Goal: Task Accomplishment & Management: Manage account settings

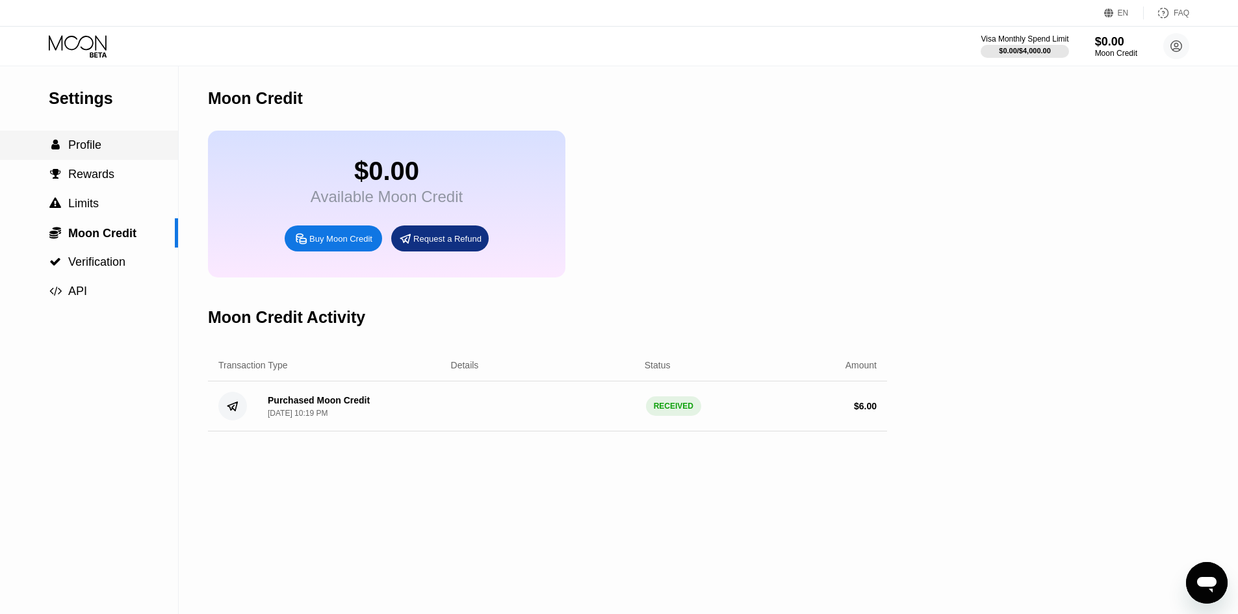
click at [103, 160] on div " Profile" at bounding box center [89, 145] width 178 height 29
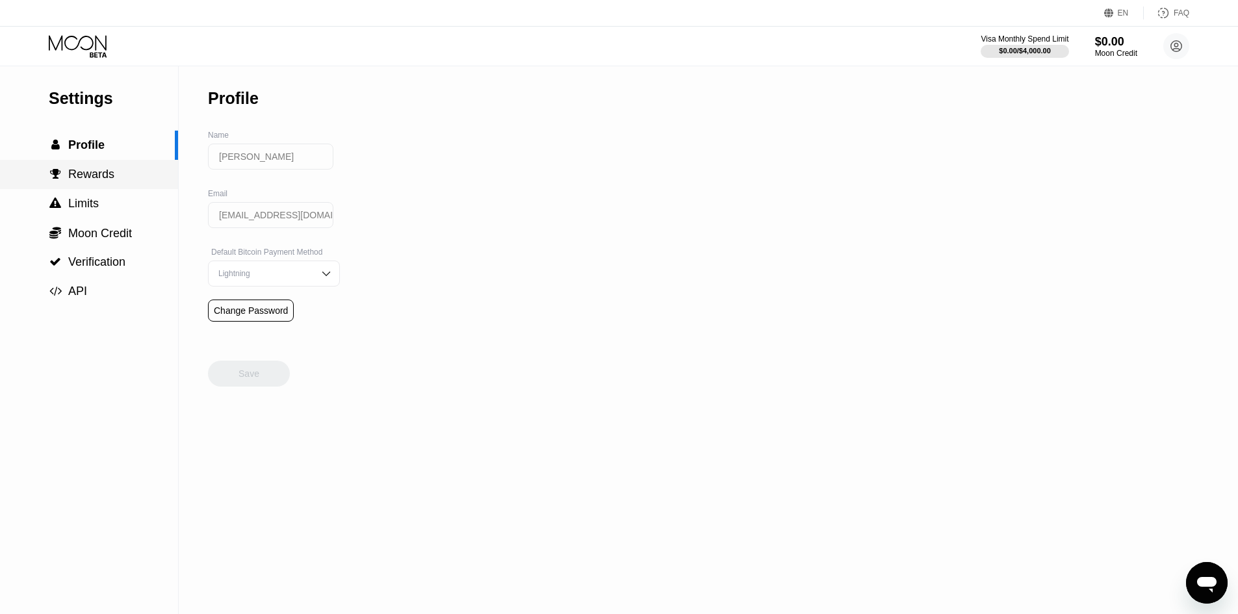
click at [116, 192] on div " Limits" at bounding box center [89, 203] width 178 height 29
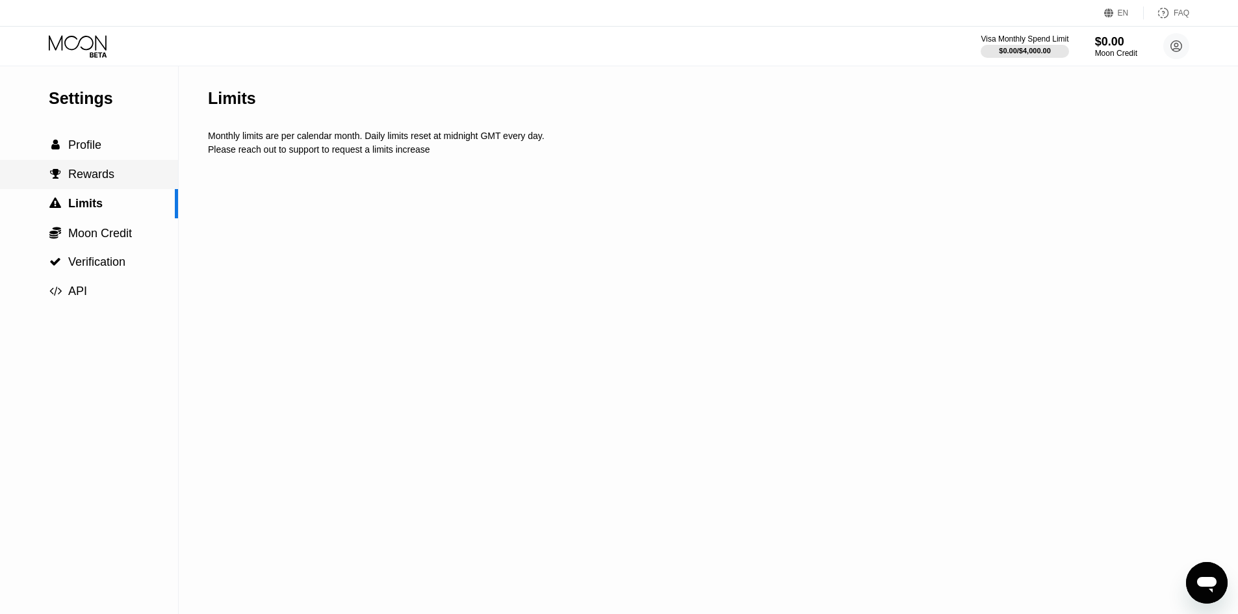
click at [120, 175] on div " Rewards" at bounding box center [89, 175] width 178 height 14
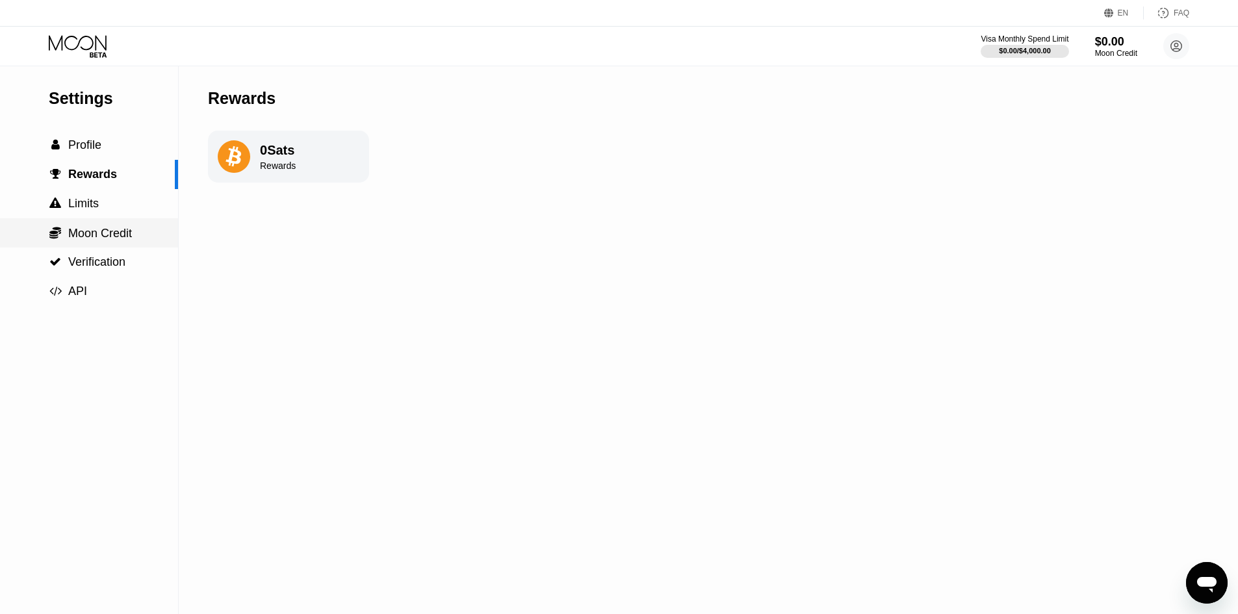
click at [125, 227] on div " Moon Credit" at bounding box center [89, 232] width 178 height 29
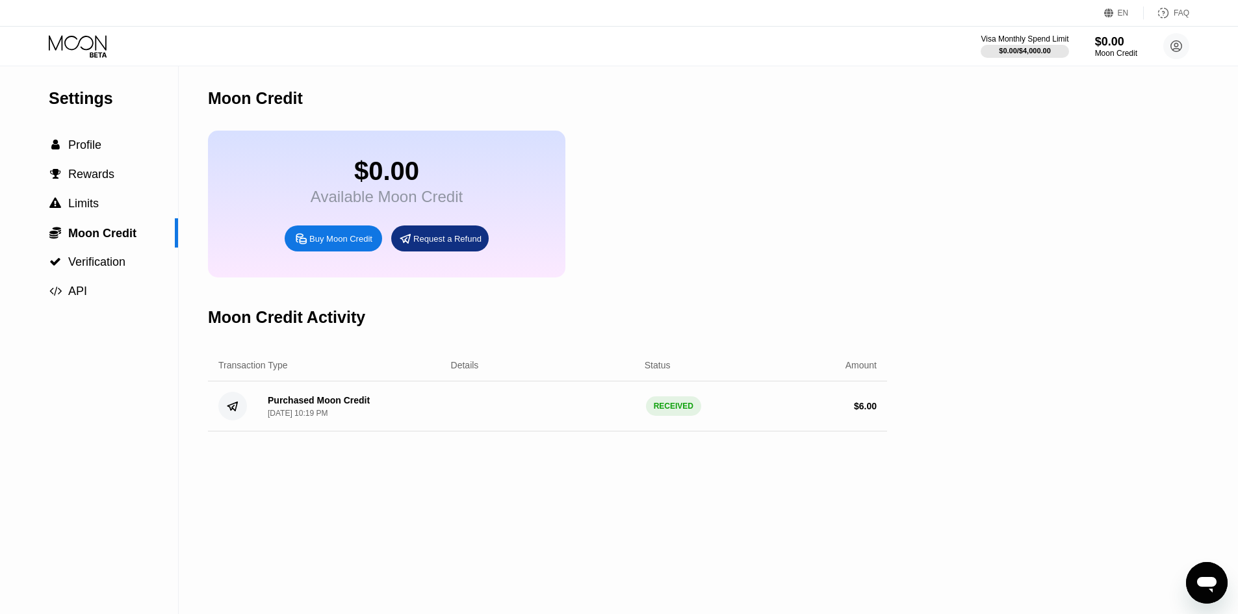
click at [370, 418] on div "Purchased Moon Credit [DATE] 10:19 PM" at bounding box center [349, 406] width 184 height 23
click at [135, 269] on div " Verification" at bounding box center [89, 262] width 178 height 14
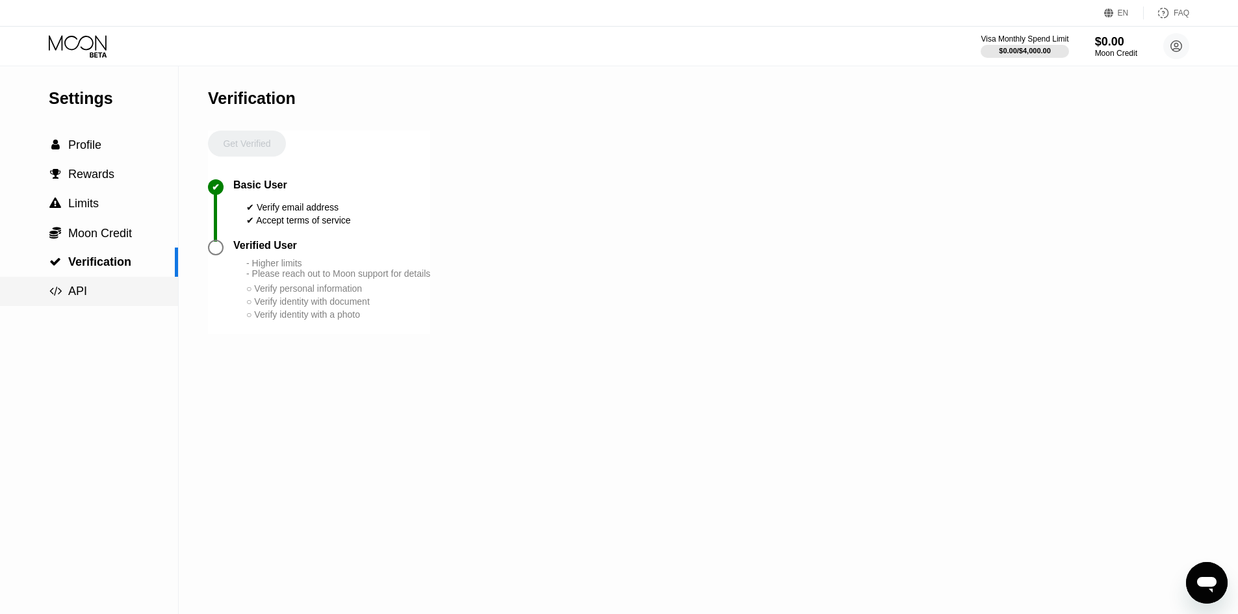
click at [133, 304] on div " API" at bounding box center [89, 291] width 178 height 29
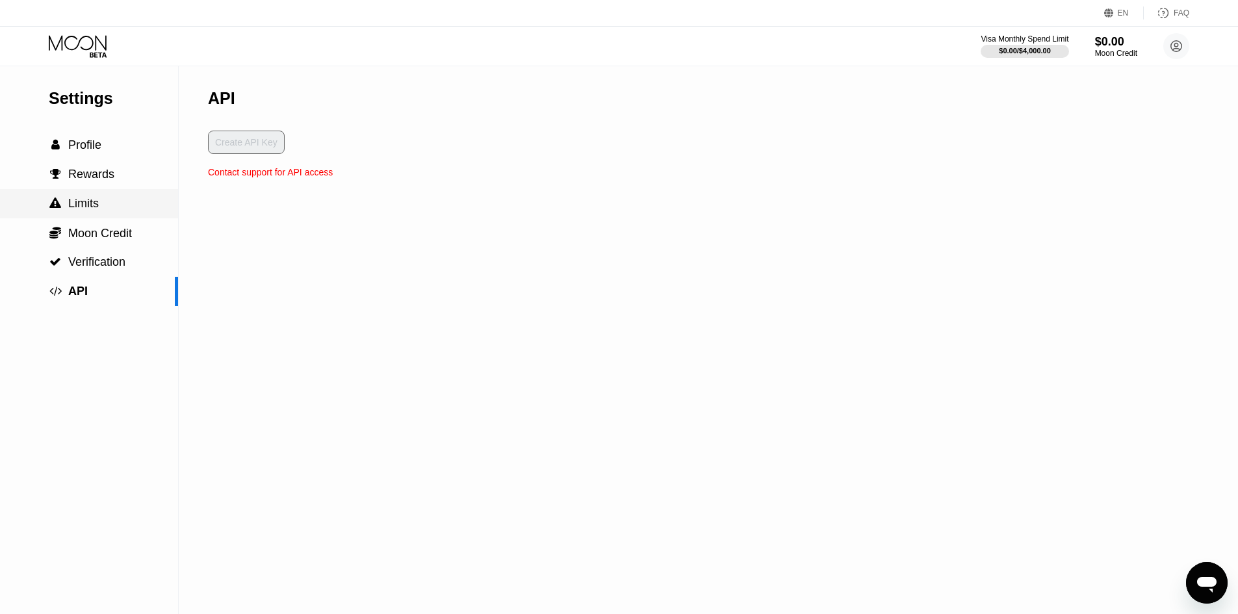
click at [133, 211] on div " Limits" at bounding box center [89, 204] width 178 height 14
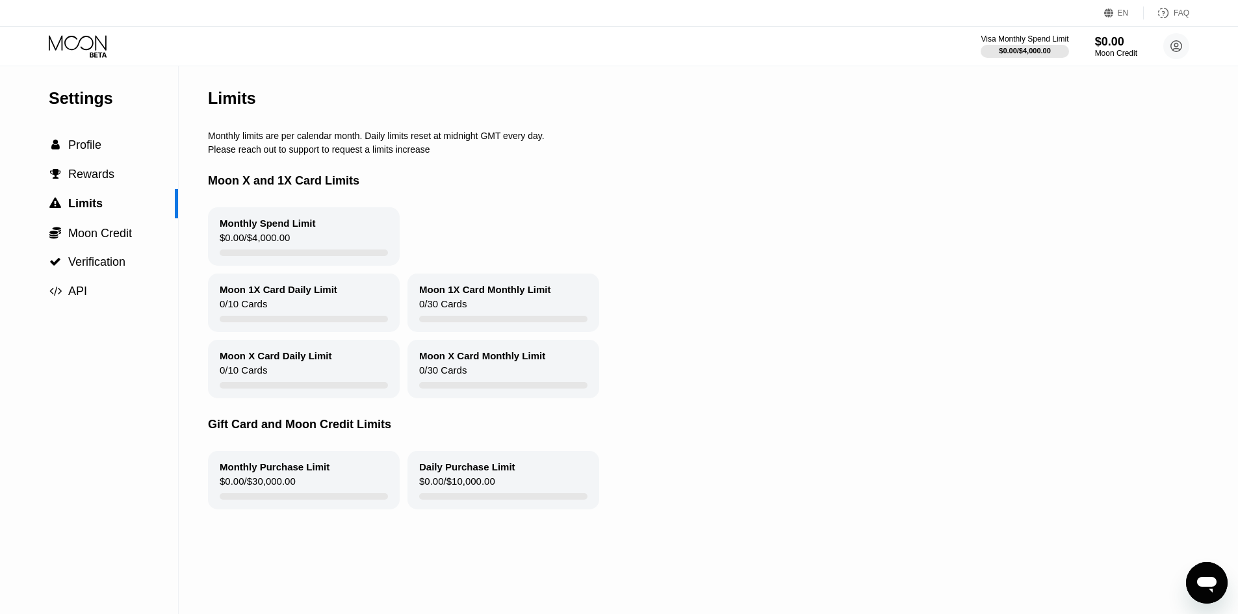
click at [90, 51] on icon at bounding box center [79, 46] width 60 height 23
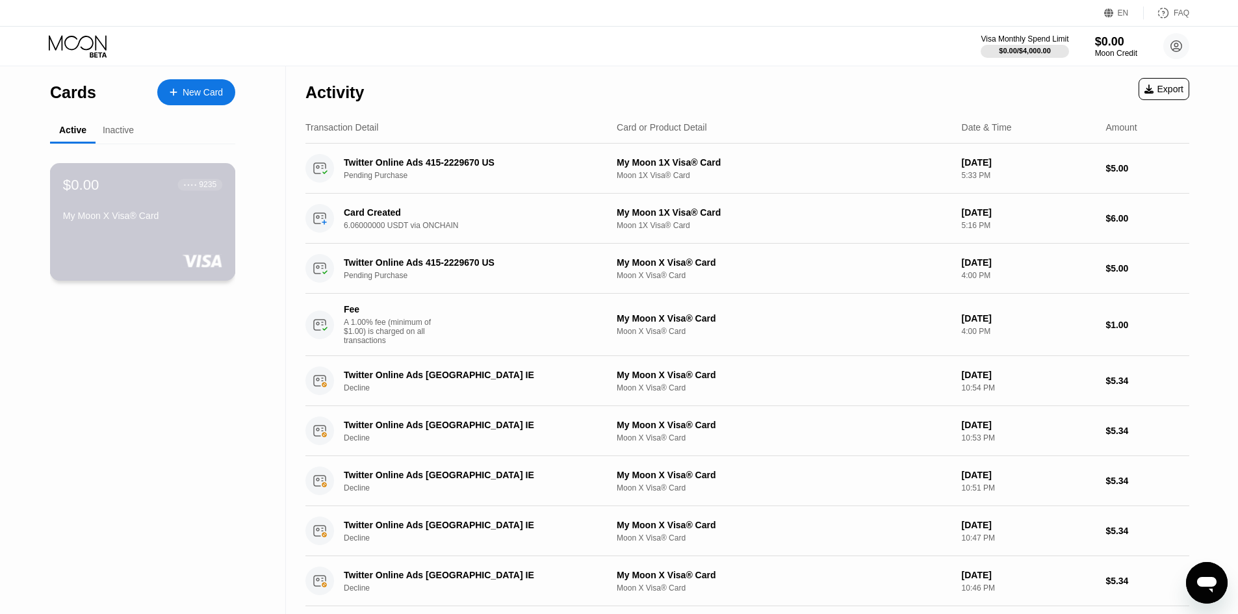
click at [151, 211] on div "$0.00 ● ● ● ● 9235 My Moon X Visa® Card" at bounding box center [142, 201] width 159 height 50
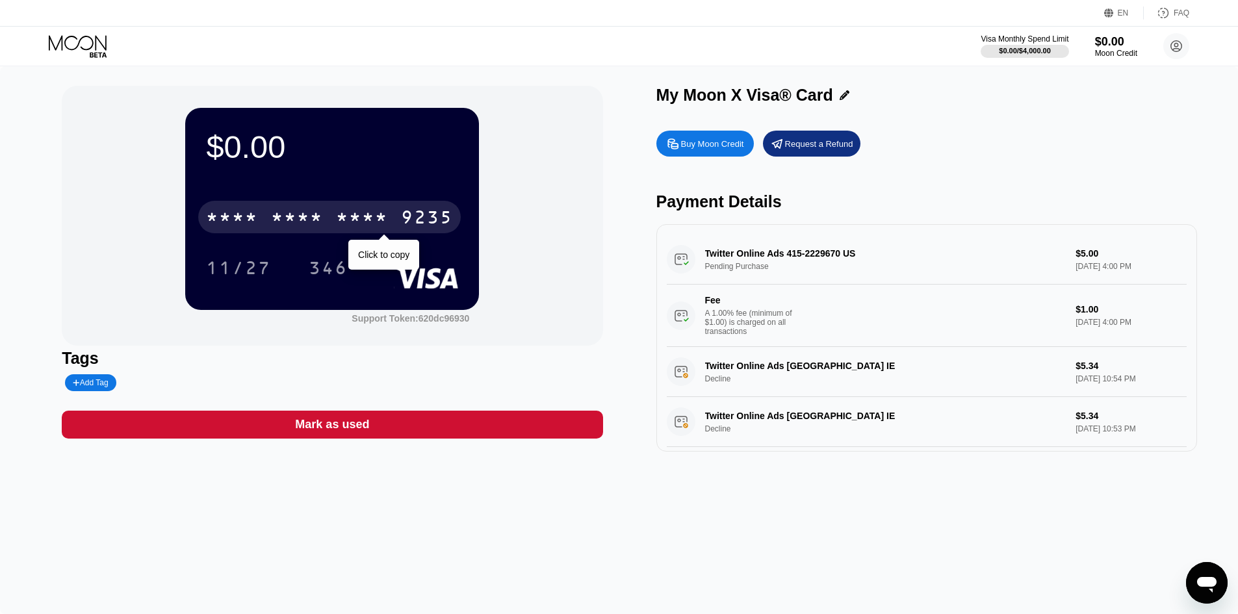
click at [385, 214] on div "* * * *" at bounding box center [362, 219] width 52 height 21
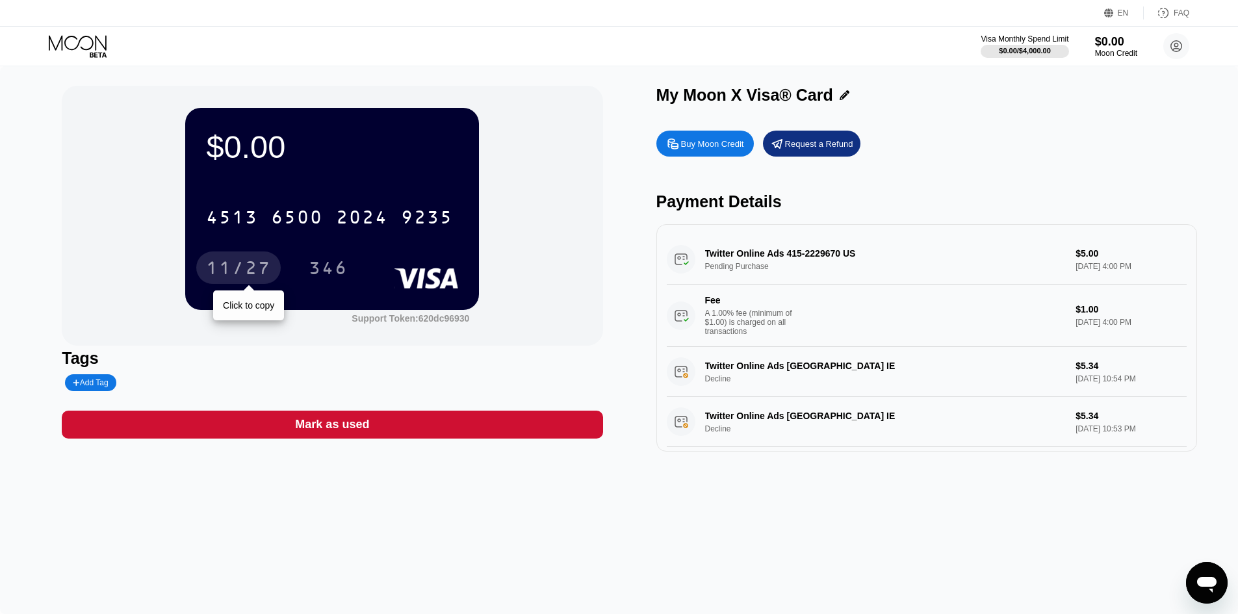
click at [235, 255] on div "11/27" at bounding box center [238, 268] width 84 height 32
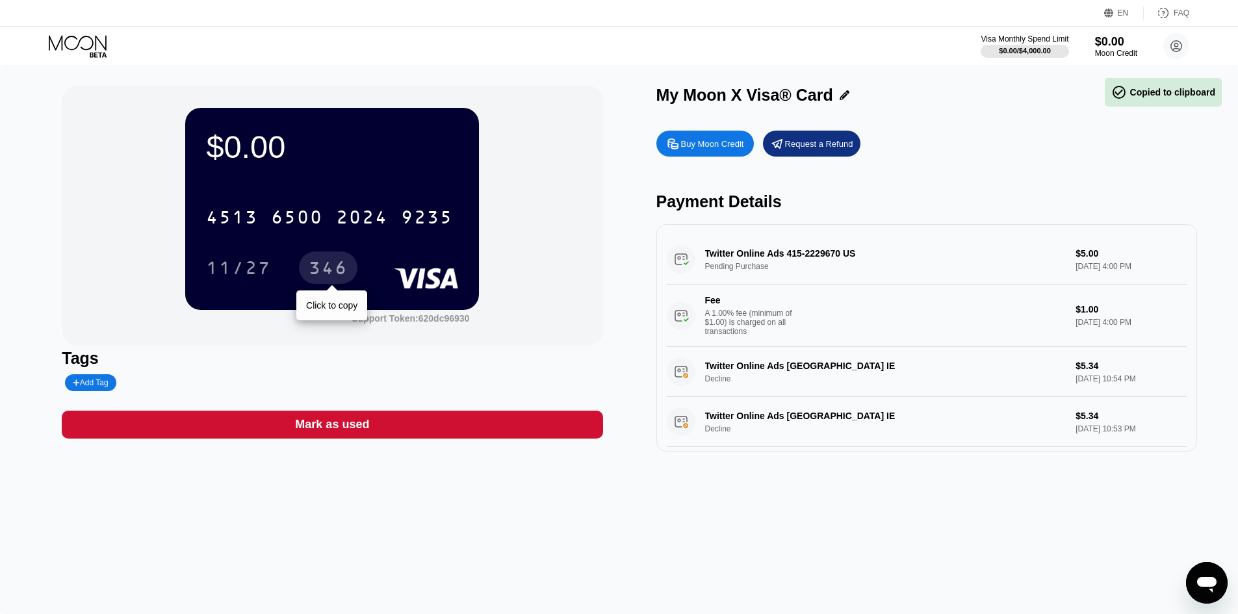
click at [325, 258] on div "346" at bounding box center [328, 268] width 58 height 32
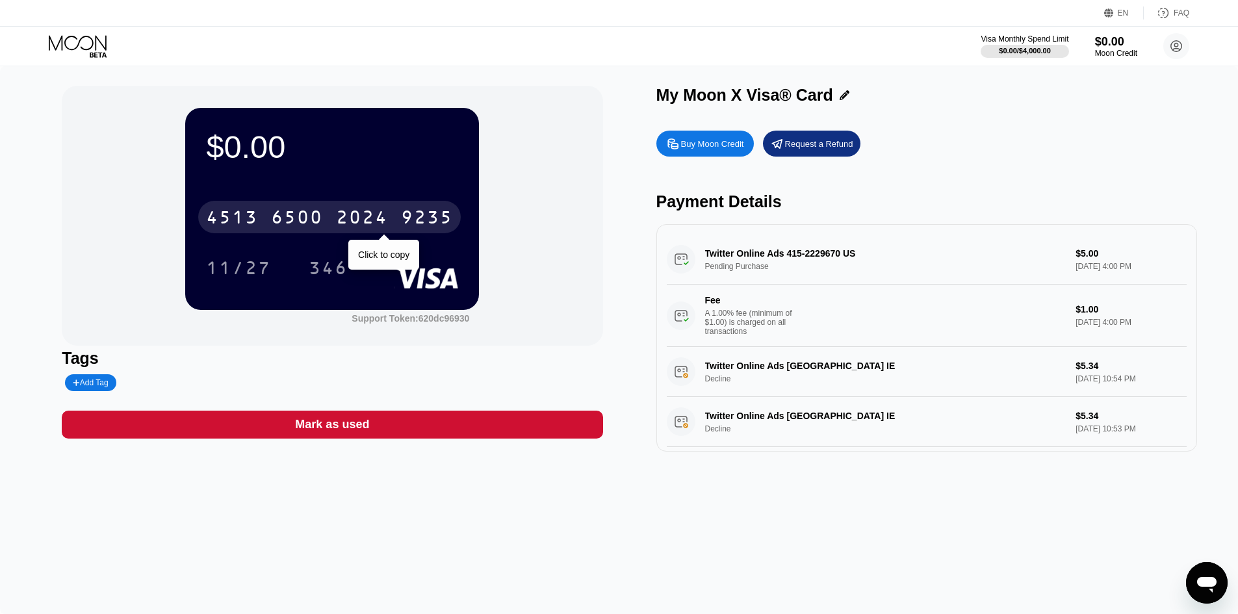
click at [378, 214] on div "2024" at bounding box center [362, 219] width 52 height 21
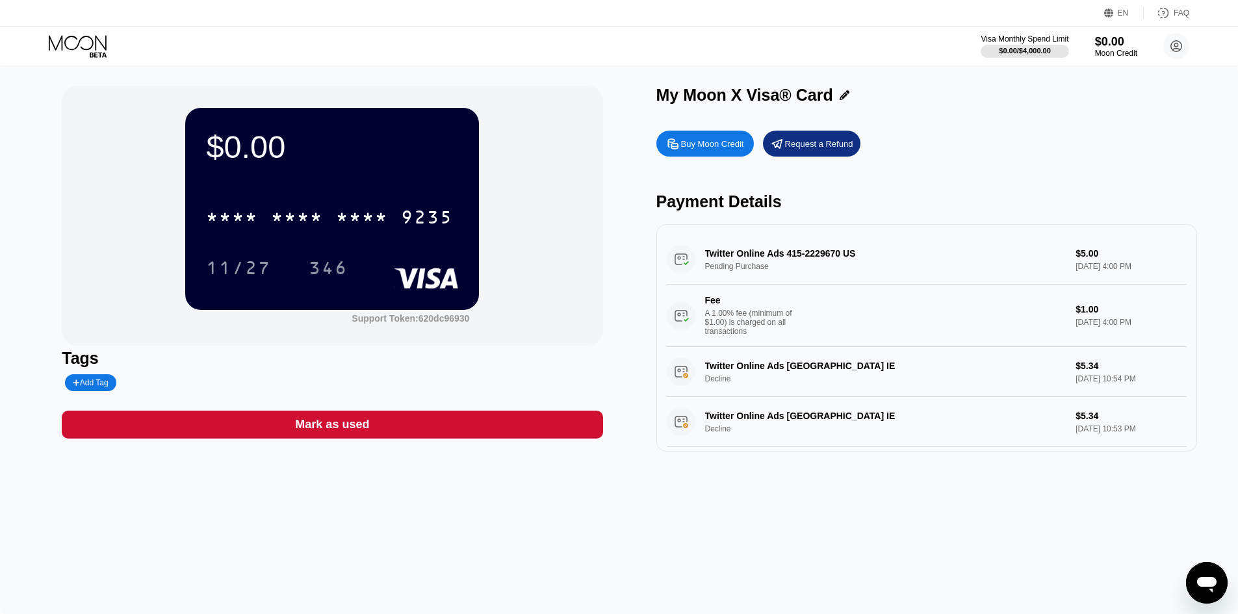
drag, startPoint x: 298, startPoint y: 213, endPoint x: 290, endPoint y: 200, distance: 15.2
click at [297, 213] on div "* * * *" at bounding box center [297, 219] width 52 height 21
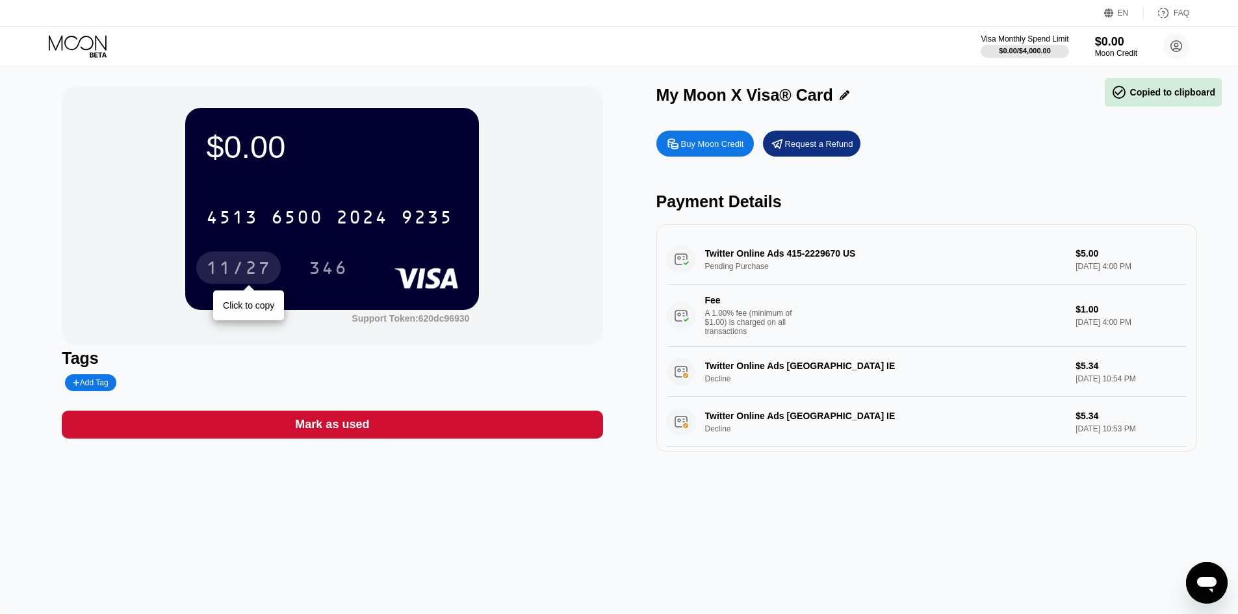
drag, startPoint x: 257, startPoint y: 276, endPoint x: 169, endPoint y: 30, distance: 260.9
click at [256, 276] on div "11/27" at bounding box center [238, 269] width 65 height 21
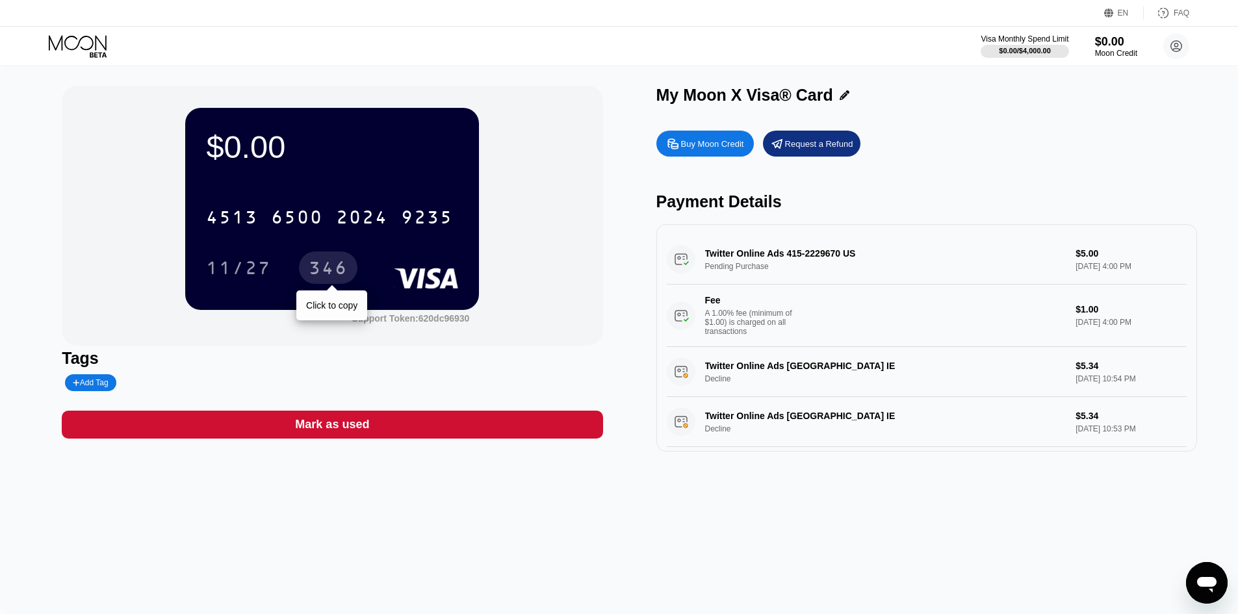
click at [338, 263] on div "346" at bounding box center [328, 269] width 39 height 21
